Goal: Check status: Check status

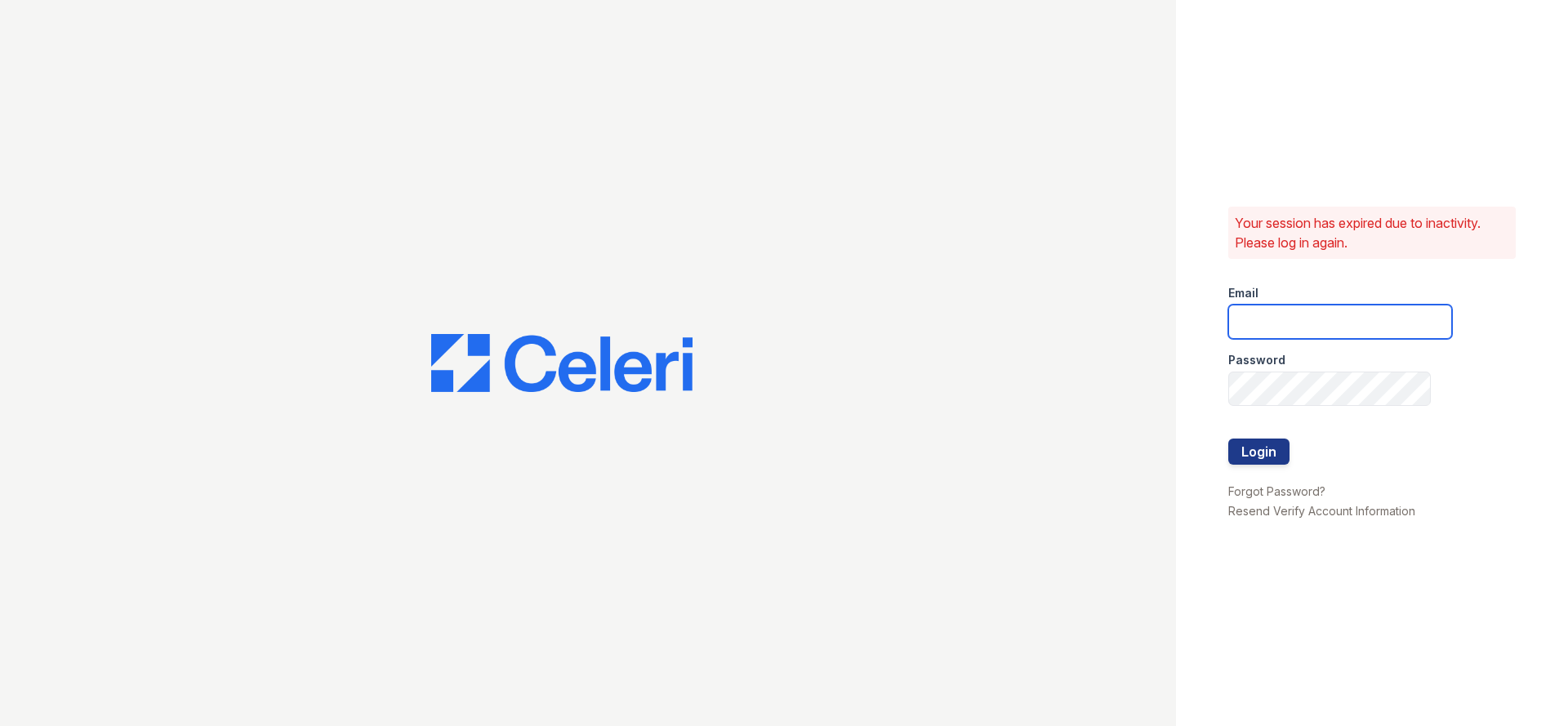
click at [1307, 327] on input "email" at bounding box center [1340, 322] width 224 height 34
type input "flores.daniel@projectmanagementinc.net"
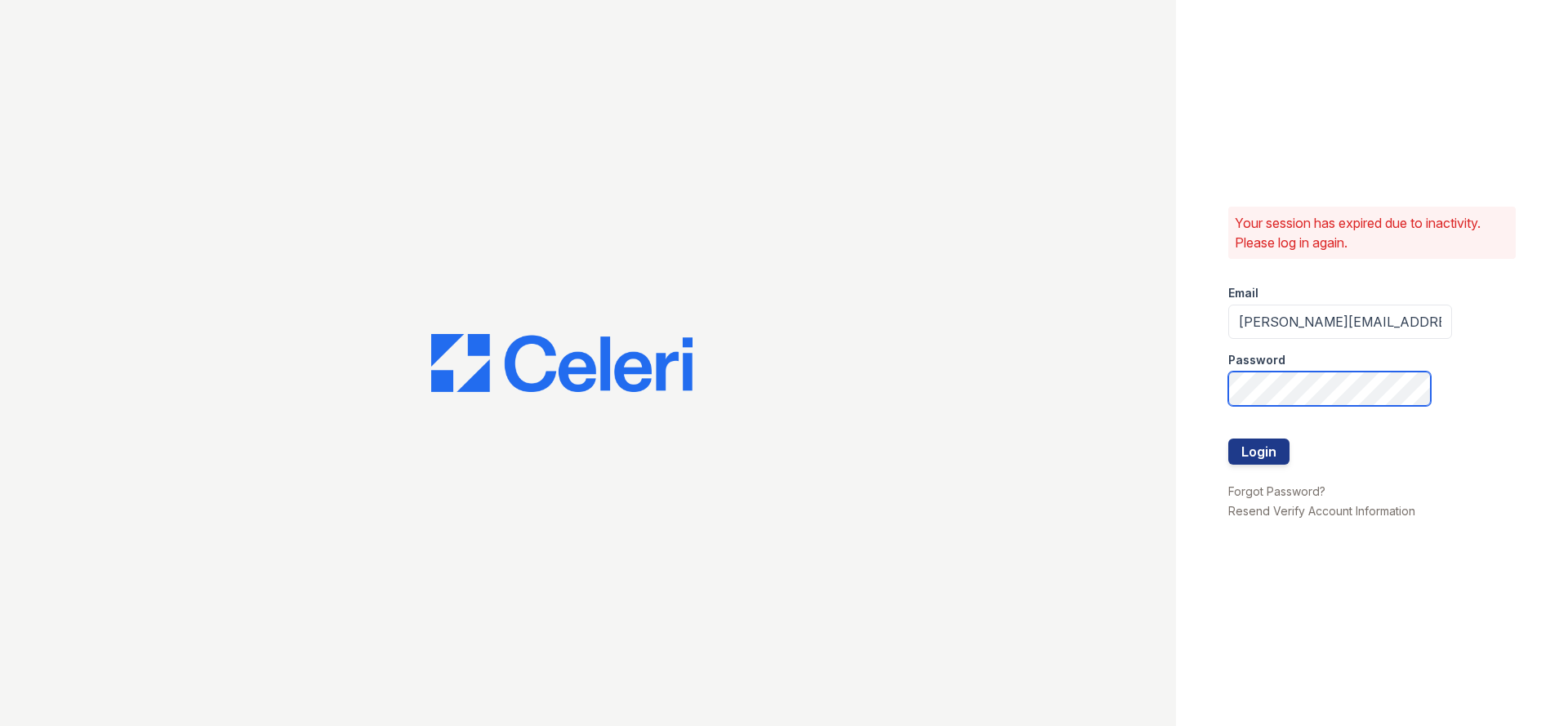
click at [1228, 439] on button "Login" at bounding box center [1259, 451] width 61 height 26
